Goal: Task Accomplishment & Management: Use online tool/utility

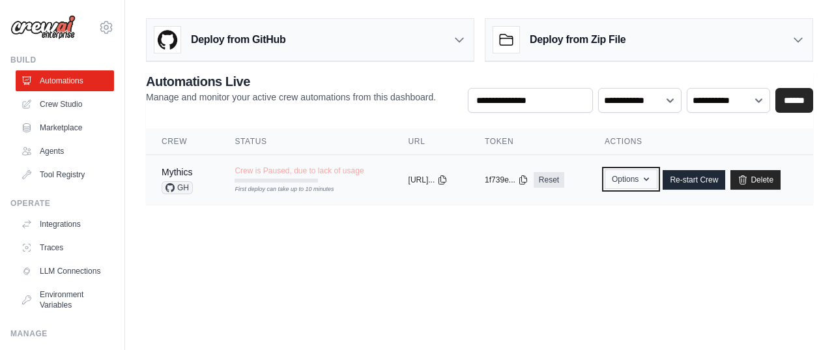
click at [652, 175] on button "Options" at bounding box center [630, 179] width 53 height 20
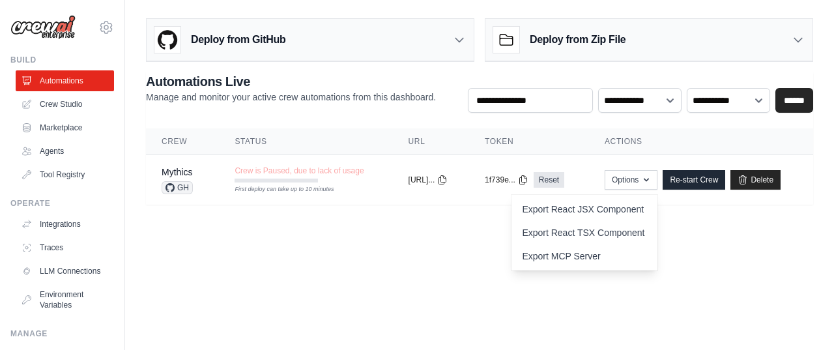
click at [369, 262] on body "gsaku0091@gmail.com Settings Build Automations Crew Studio" at bounding box center [417, 175] width 834 height 350
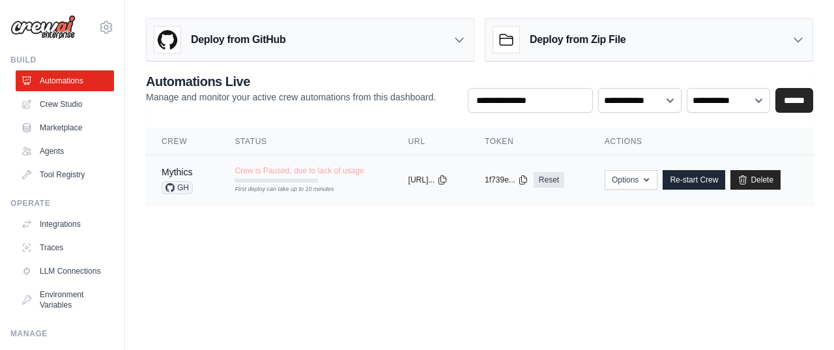
click at [285, 172] on span "Crew is Paused, due to lack of usage" at bounding box center [298, 170] width 129 height 10
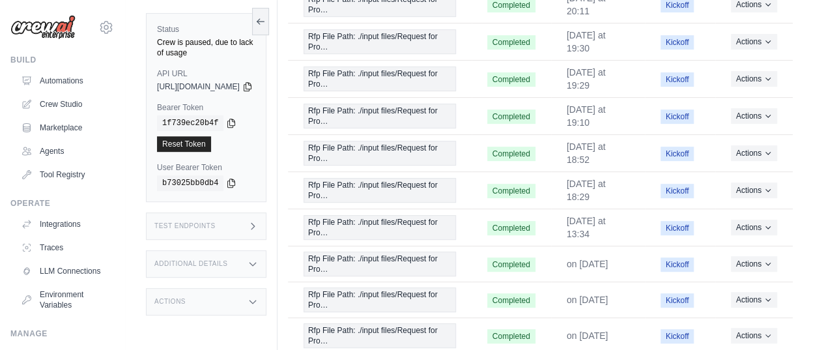
click at [234, 216] on div "Test Endpoints" at bounding box center [206, 225] width 120 height 27
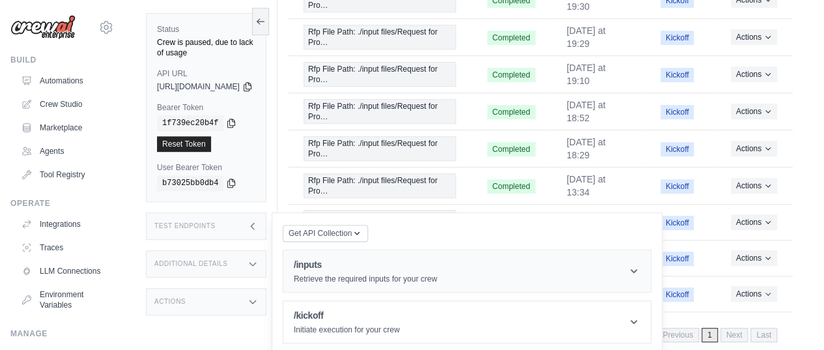
scroll to position [322, 0]
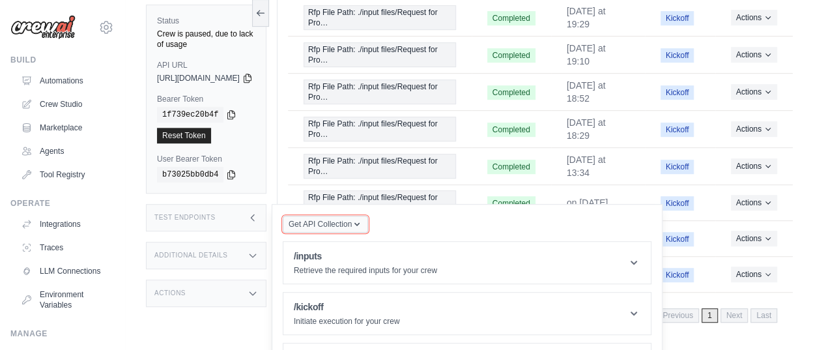
click at [360, 223] on icon "button" at bounding box center [356, 224] width 5 height 3
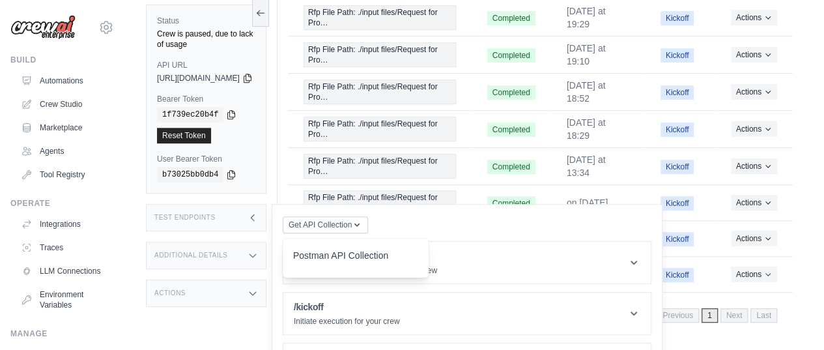
click at [474, 215] on div "Get API Collection Postman API Collection /inputs Retrieve the required inputs …" at bounding box center [467, 300] width 369 height 171
click at [177, 312] on div "Status Crew is paused, due to lack of usage API URL copied [URL][DOMAIN_NAME] B…" at bounding box center [212, 167] width 132 height 350
click at [258, 212] on icon at bounding box center [253, 217] width 10 height 10
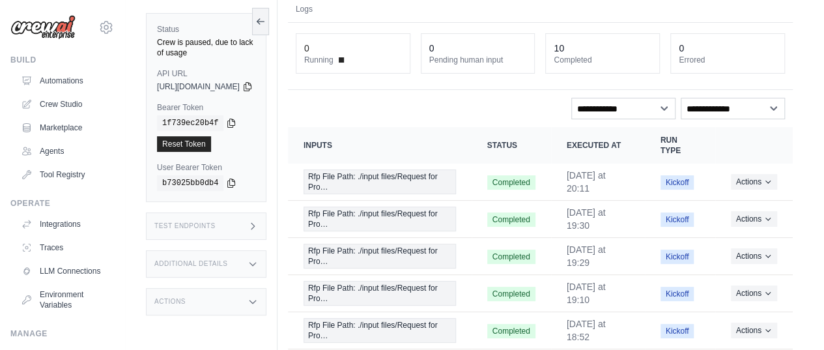
scroll to position [0, 0]
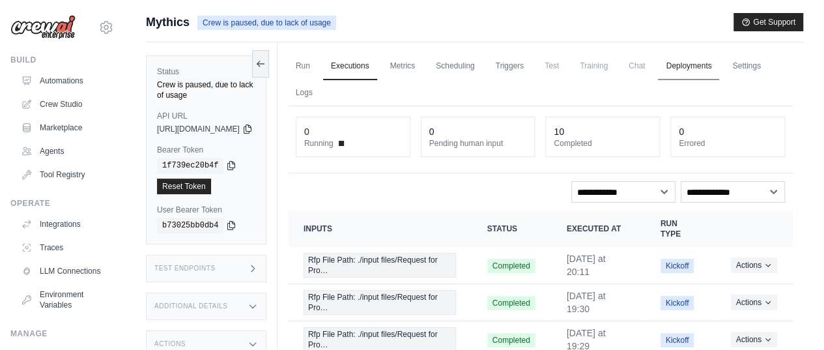
click at [718, 61] on link "Deployments" at bounding box center [688, 66] width 61 height 27
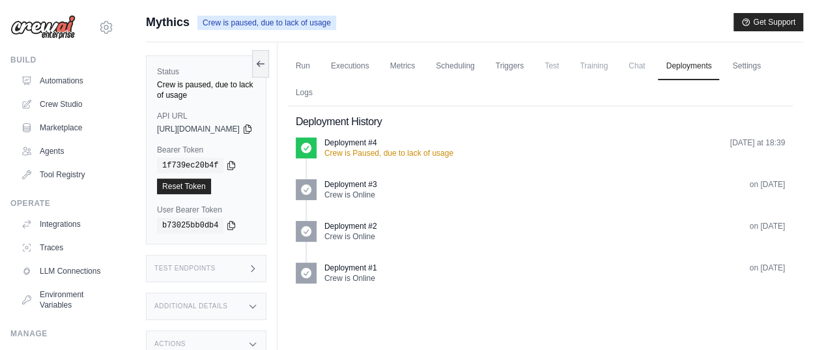
click at [396, 154] on p "Crew is Paused, due to lack of usage" at bounding box center [388, 153] width 129 height 10
click at [724, 80] on link "Settings" at bounding box center [746, 66] width 44 height 27
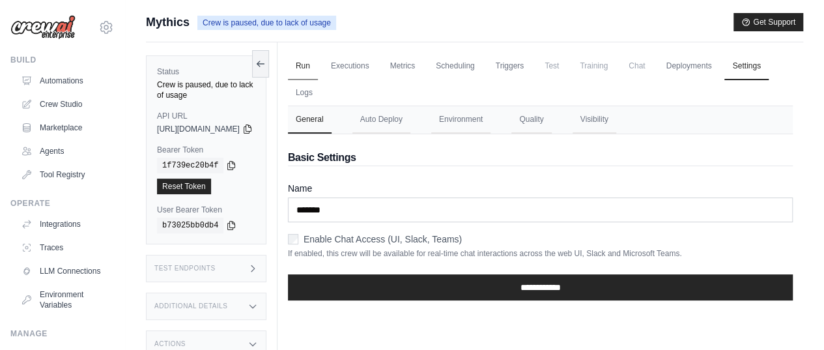
click at [318, 67] on link "Run" at bounding box center [303, 66] width 30 height 27
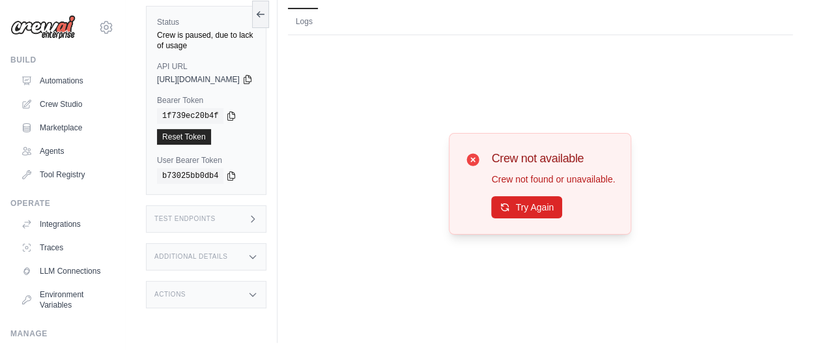
scroll to position [77, 0]
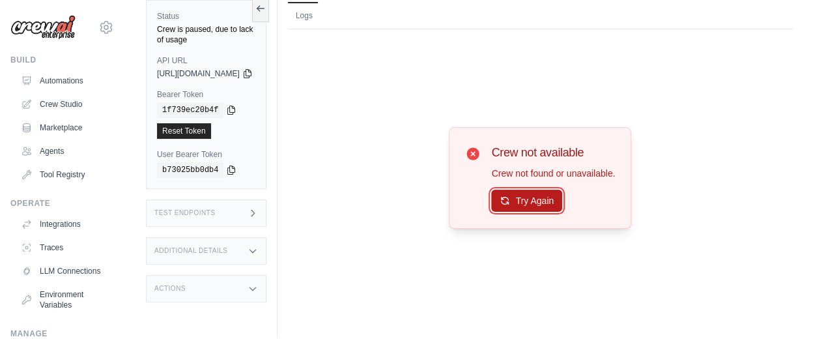
click at [530, 193] on button "Try Again" at bounding box center [526, 201] width 71 height 22
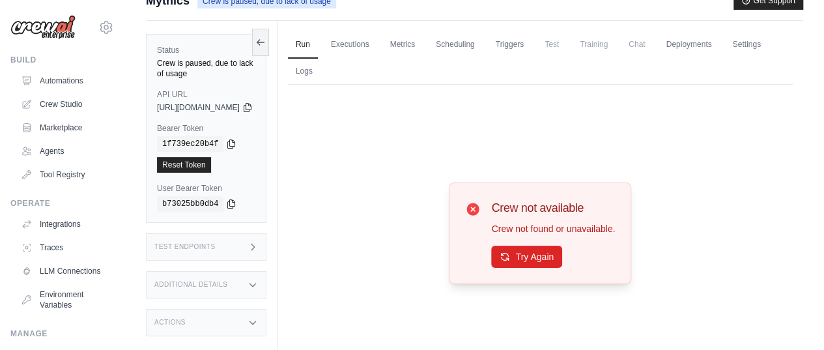
scroll to position [0, 0]
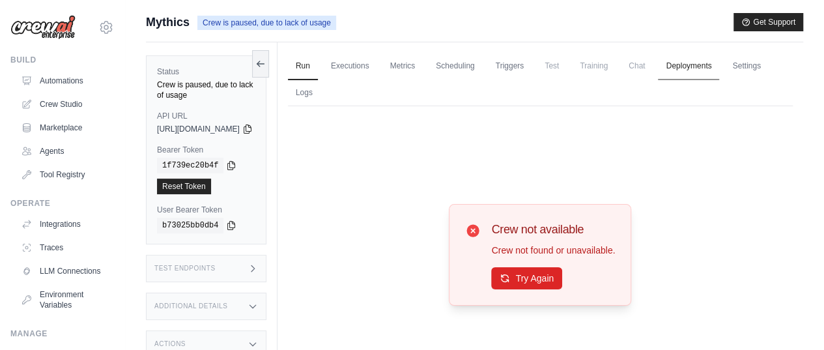
click at [711, 68] on link "Deployments" at bounding box center [688, 66] width 61 height 27
